Goal: Task Accomplishment & Management: Manage account settings

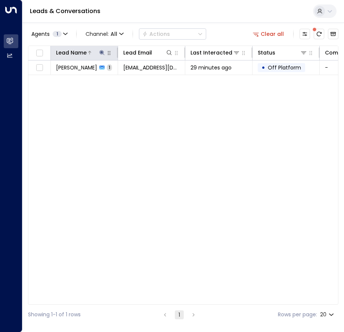
click at [102, 50] on icon at bounding box center [102, 53] width 6 height 6
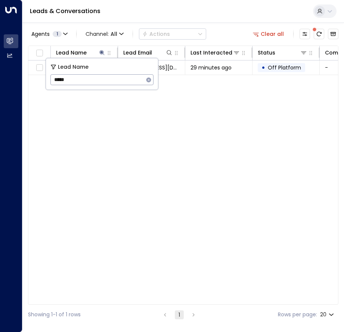
drag, startPoint x: 85, startPoint y: 79, endPoint x: 18, endPoint y: 80, distance: 66.9
click at [21, 82] on body "Overview Leads & Conversations Leads & Conversations Analytics Analytics Leads …" at bounding box center [172, 162] width 344 height 325
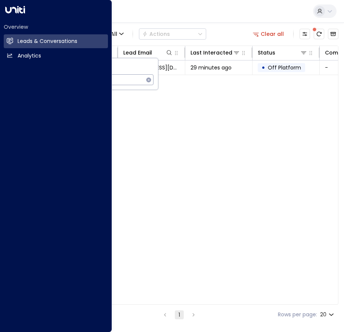
click at [113, 77] on div "Overview Leads & Conversations Leads & Conversations Analytics Analytics Leads …" at bounding box center [172, 162] width 344 height 325
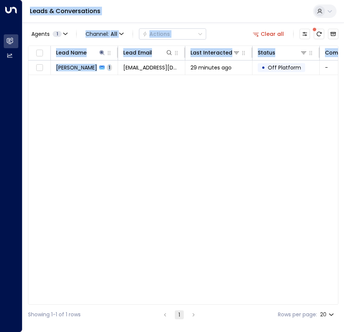
drag, startPoint x: 122, startPoint y: 79, endPoint x: 82, endPoint y: 82, distance: 40.1
click at [82, 82] on div "Lead Name Lead Email Last Interacted Status Company Name Product # of people AI…" at bounding box center [183, 175] width 310 height 259
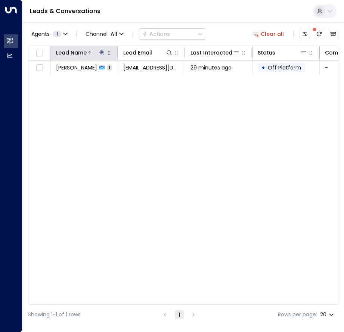
click at [101, 53] on icon at bounding box center [101, 52] width 5 height 5
click at [103, 52] on icon at bounding box center [102, 53] width 6 height 6
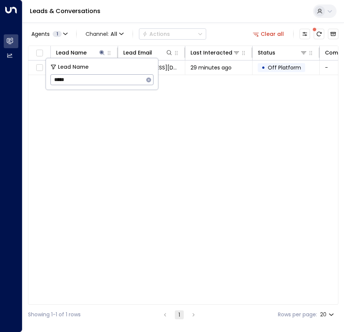
click at [149, 79] on icon "button" at bounding box center [149, 80] width 6 height 6
click at [112, 79] on input "text" at bounding box center [101, 80] width 103 height 14
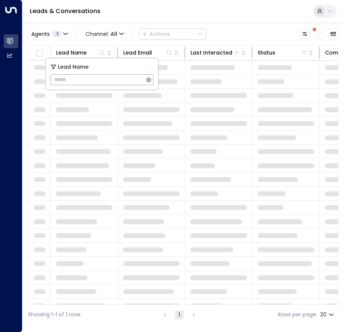
type input "**********"
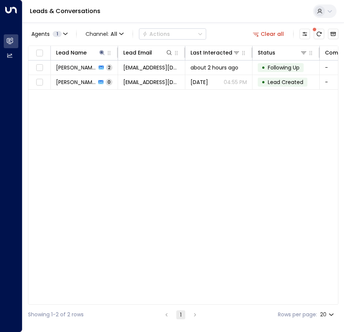
click at [96, 134] on div "Lead Name Lead Email Last Interacted Status Company Name Product # of people AI…" at bounding box center [183, 175] width 310 height 259
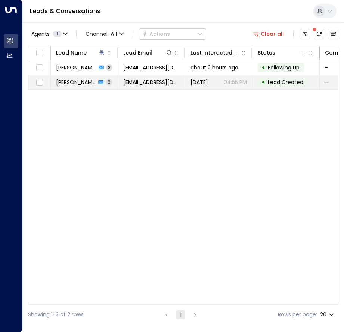
click at [80, 82] on span "[PERSON_NAME]" at bounding box center [76, 81] width 40 height 7
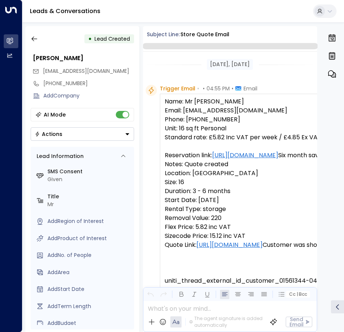
scroll to position [59, 0]
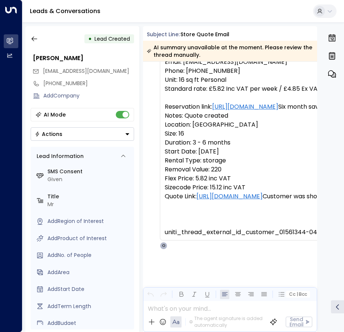
click at [96, 133] on button "Actions" at bounding box center [82, 133] width 103 height 13
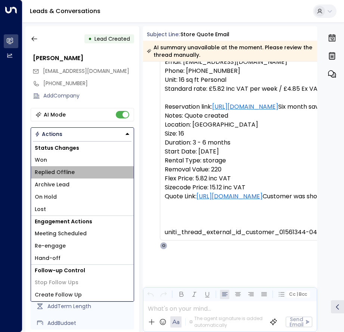
click at [65, 175] on span "Replied Offline" at bounding box center [55, 172] width 40 height 8
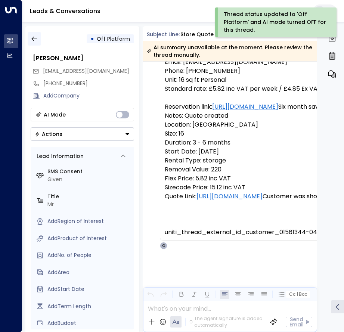
click at [38, 40] on icon "button" at bounding box center [34, 38] width 7 height 7
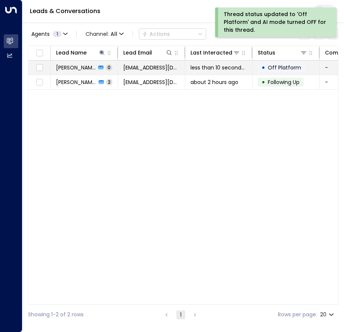
click at [75, 68] on span "[PERSON_NAME]" at bounding box center [76, 67] width 40 height 7
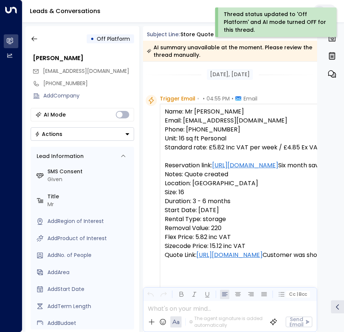
scroll to position [69, 0]
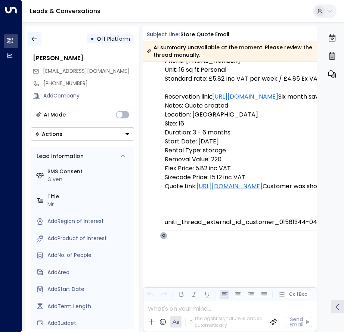
click at [37, 38] on icon "button" at bounding box center [34, 38] width 7 height 7
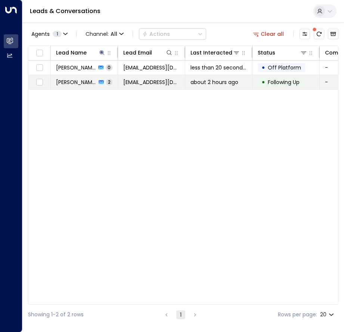
click at [71, 82] on span "[PERSON_NAME]" at bounding box center [76, 81] width 40 height 7
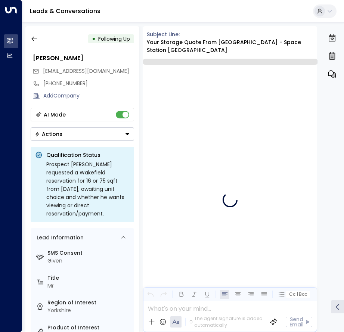
scroll to position [654, 0]
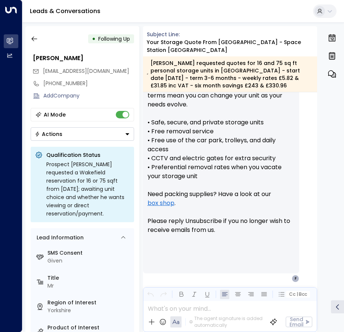
click at [77, 135] on button "Actions" at bounding box center [82, 133] width 103 height 13
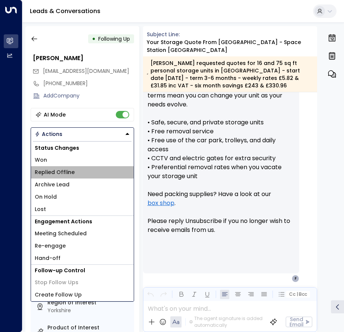
click at [60, 174] on span "Replied Offline" at bounding box center [55, 172] width 40 height 8
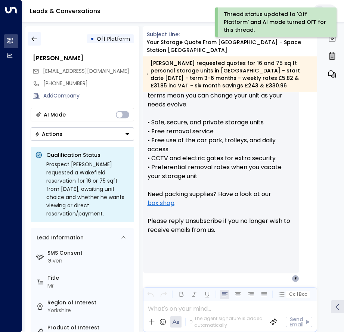
click at [37, 40] on icon "button" at bounding box center [34, 38] width 7 height 7
